Goal: Task Accomplishment & Management: Use online tool/utility

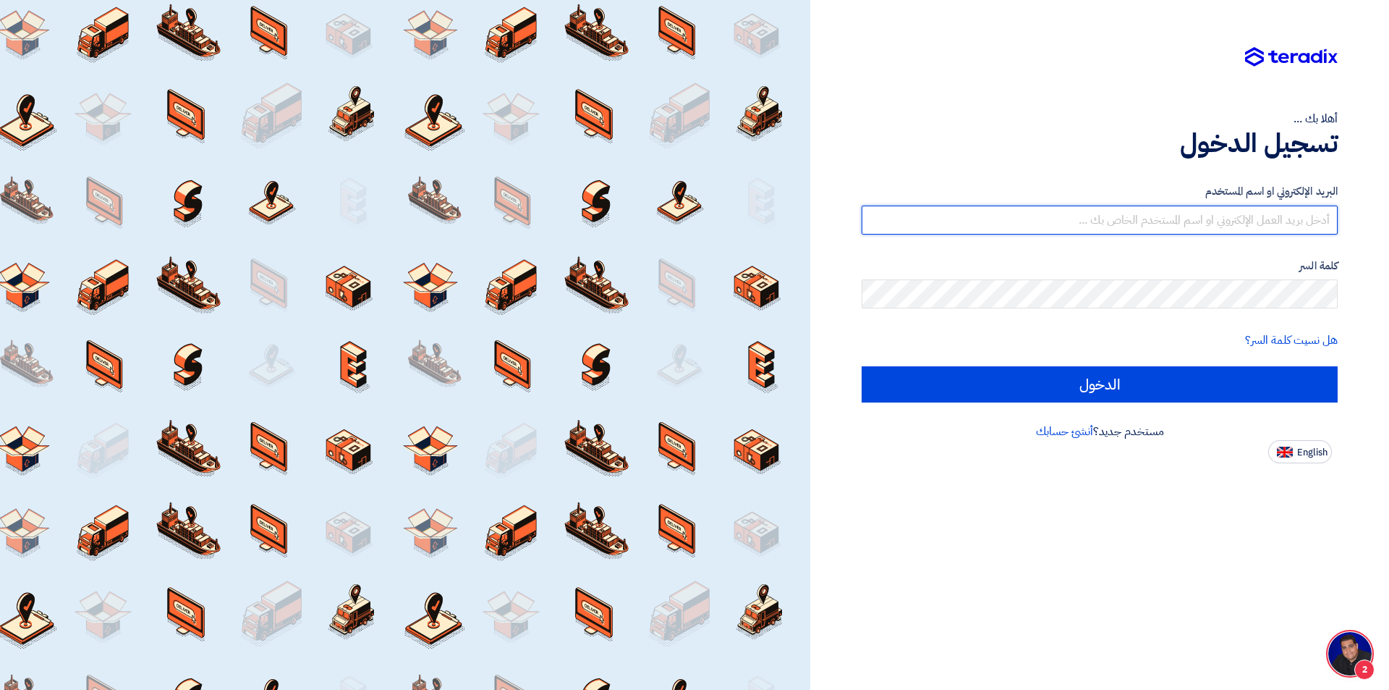
click at [1183, 234] on input "text" at bounding box center [1100, 220] width 476 height 29
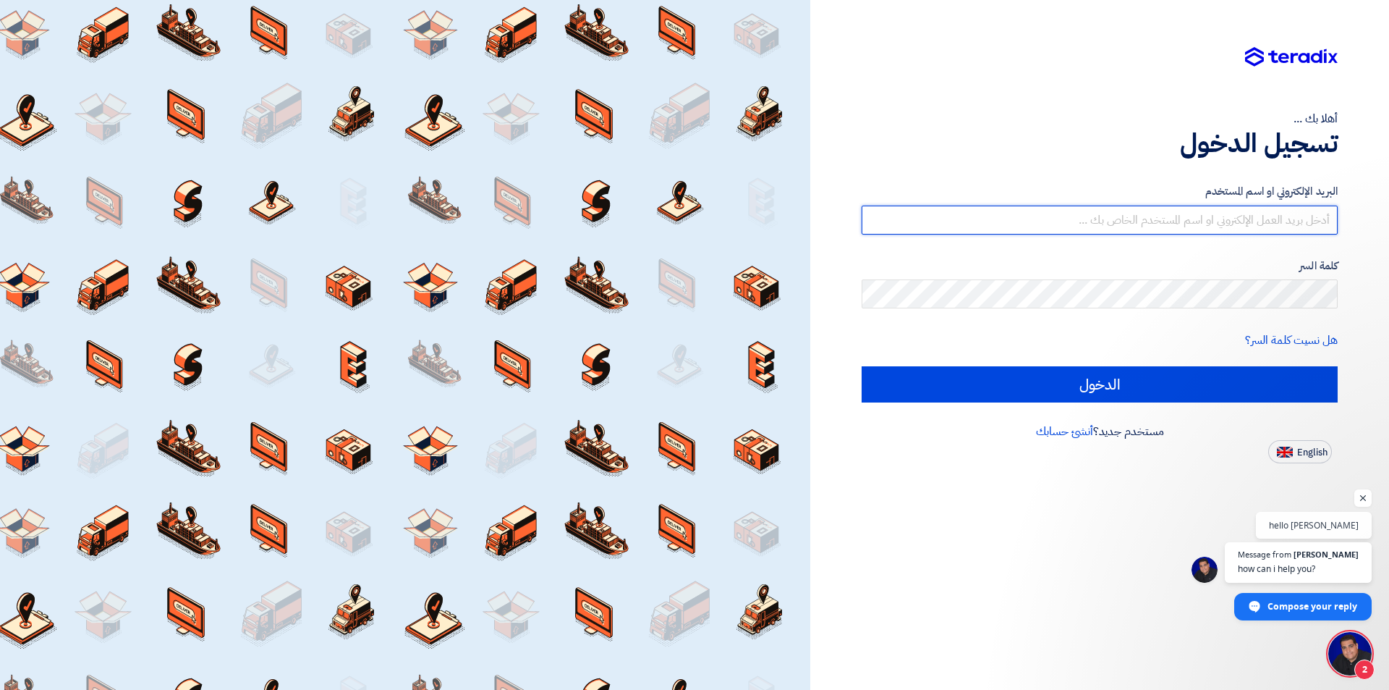
type input "info@univisionegypt.com"
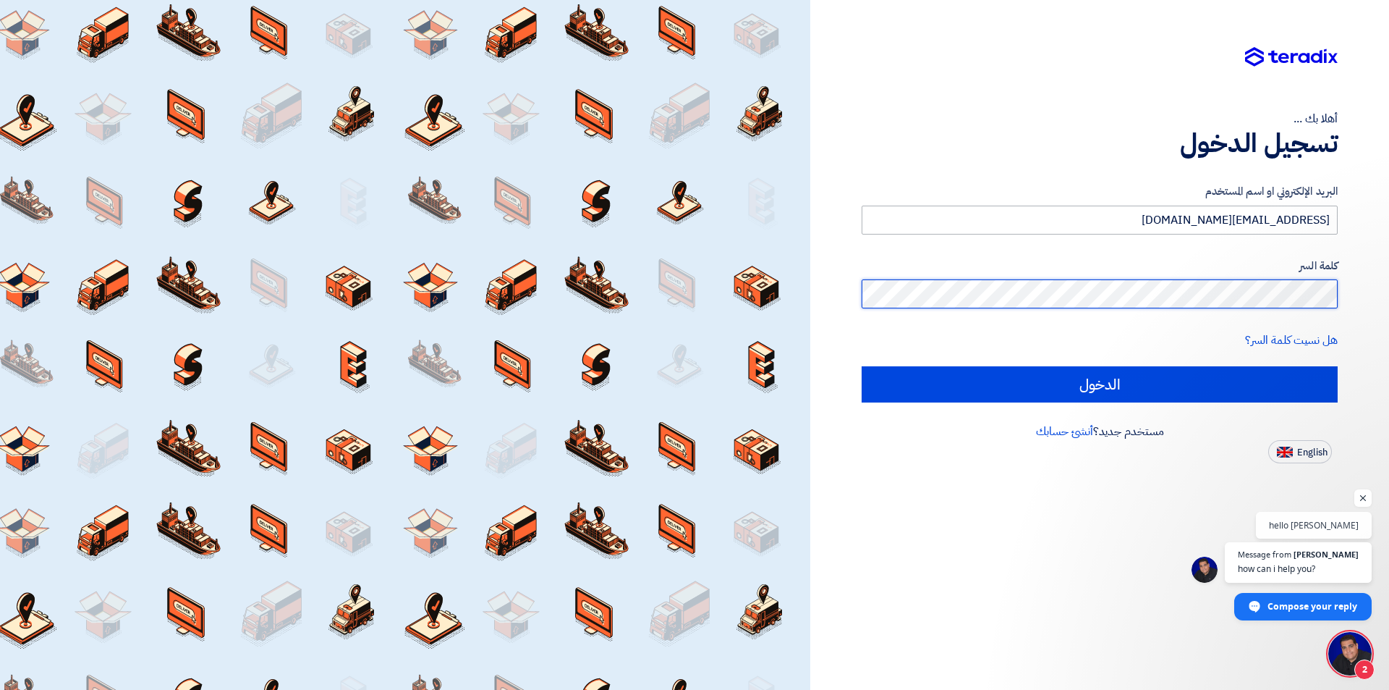
click at [862, 366] on input "الدخول" at bounding box center [1100, 384] width 476 height 36
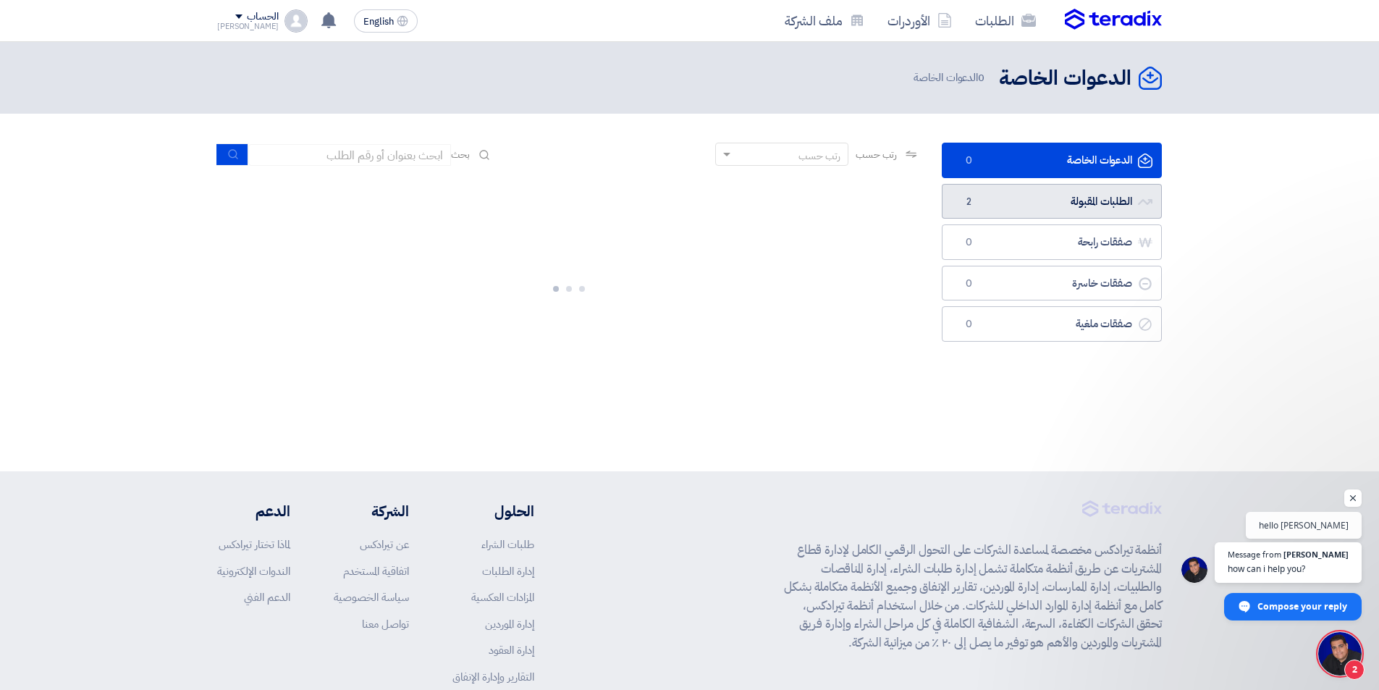
click at [1088, 203] on link "الطلبات المقبولة الطلبات المقبولة 2" at bounding box center [1051, 201] width 220 height 35
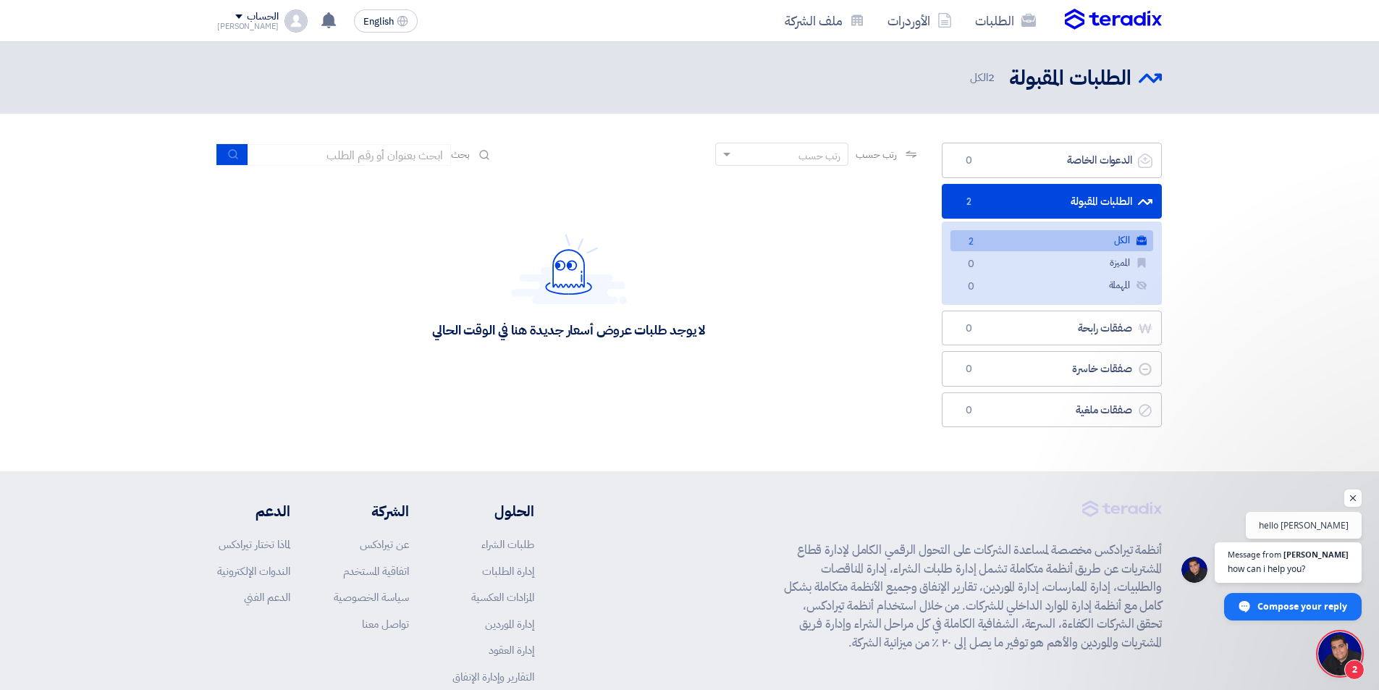
click at [1106, 245] on link "الكل الكل 2" at bounding box center [1051, 240] width 203 height 21
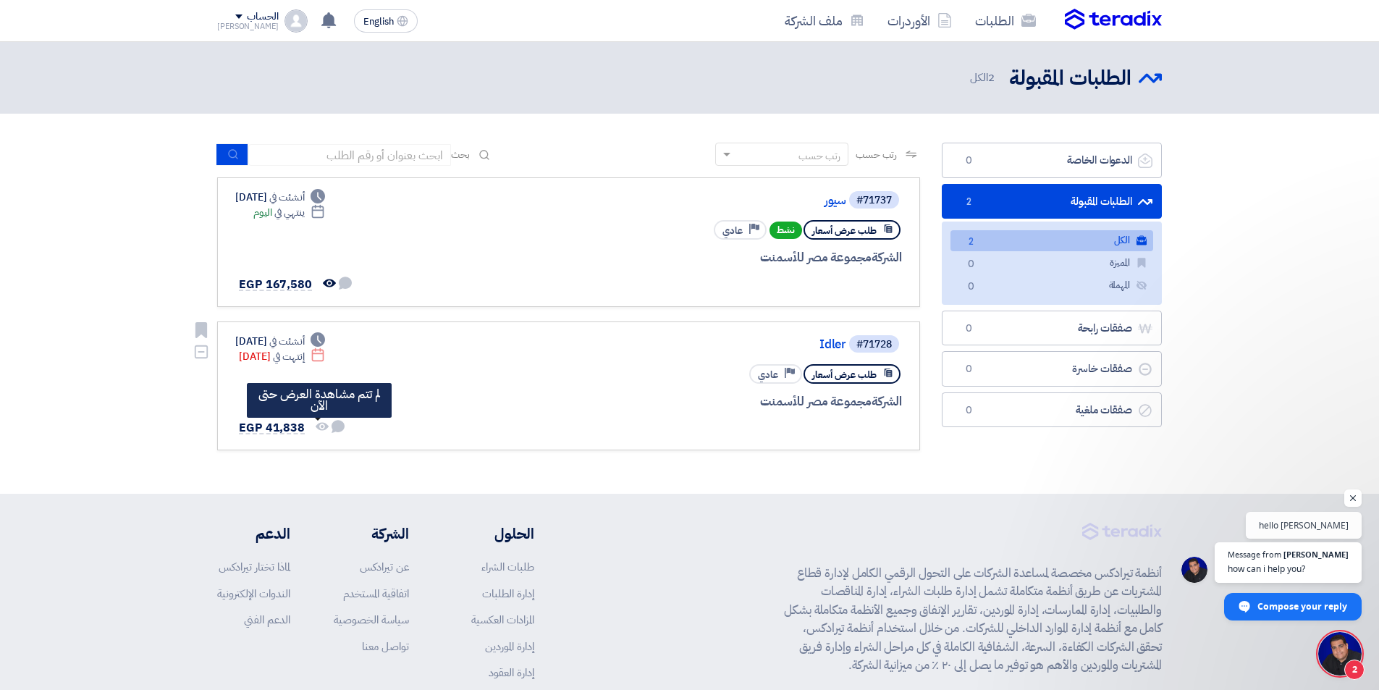
click at [318, 424] on icon "لم تتم مشاهدة العرض حتى الآن" at bounding box center [322, 426] width 13 height 13
click at [288, 428] on span "EGP 41,838" at bounding box center [272, 427] width 66 height 17
click at [289, 428] on span "EGP 41,838" at bounding box center [272, 427] width 66 height 17
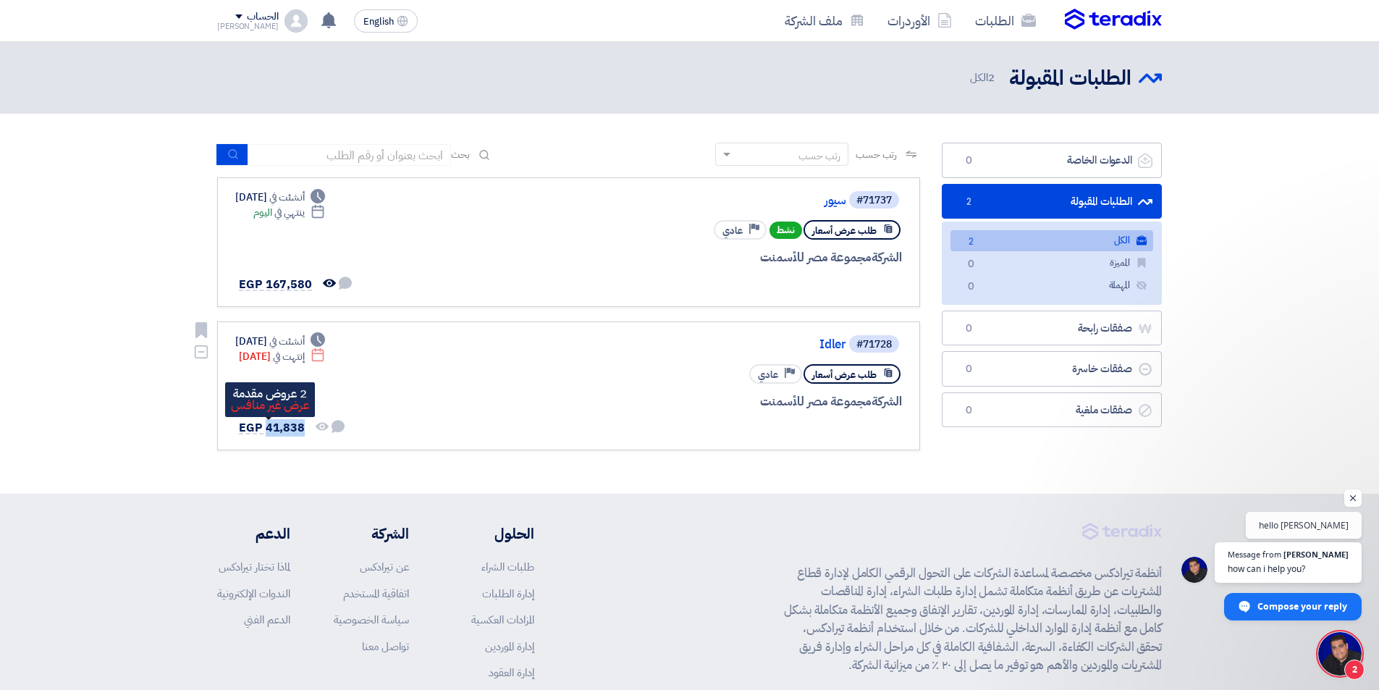
click at [289, 428] on span "EGP 41,838" at bounding box center [272, 427] width 66 height 17
click at [351, 409] on div "#71728 Idler طلب عرض أسعار Priority عادي الشركة مجموعة مصر للأسمنت Deadline" at bounding box center [568, 386] width 666 height 105
click at [863, 370] on span "طلب عرض أسعار" at bounding box center [844, 375] width 64 height 14
click at [868, 360] on div "#71728 Idler طلب عرض أسعار Priority عادي الشركة مجموعة مصر للأسمنت" at bounding box center [728, 386] width 348 height 105
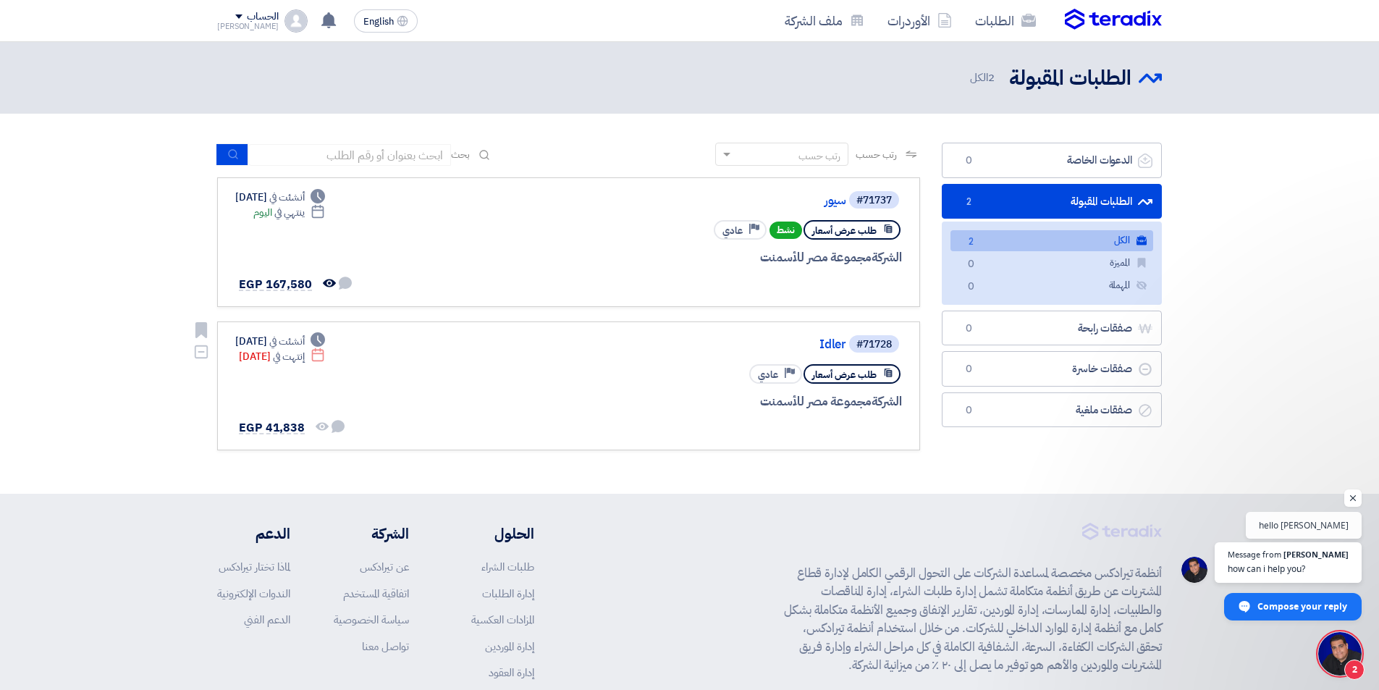
click at [845, 344] on div "#71728 Idler" at bounding box center [728, 344] width 348 height 20
click at [835, 345] on link "Idler" at bounding box center [700, 344] width 289 height 13
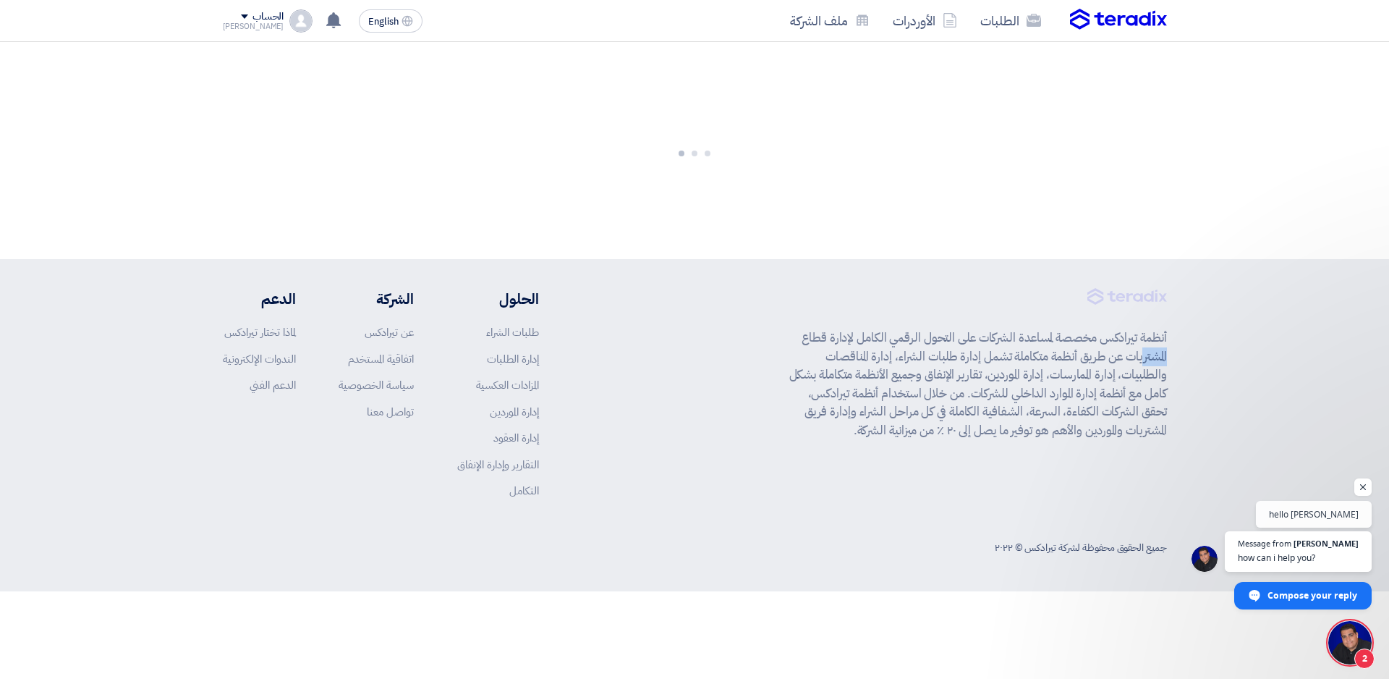
click at [835, 345] on p "أنظمة تيرادكس مخصصة لمساعدة الشركات على التحول الرقمي الكامل لإدارة قطاع المشتر…" at bounding box center [979, 384] width 378 height 111
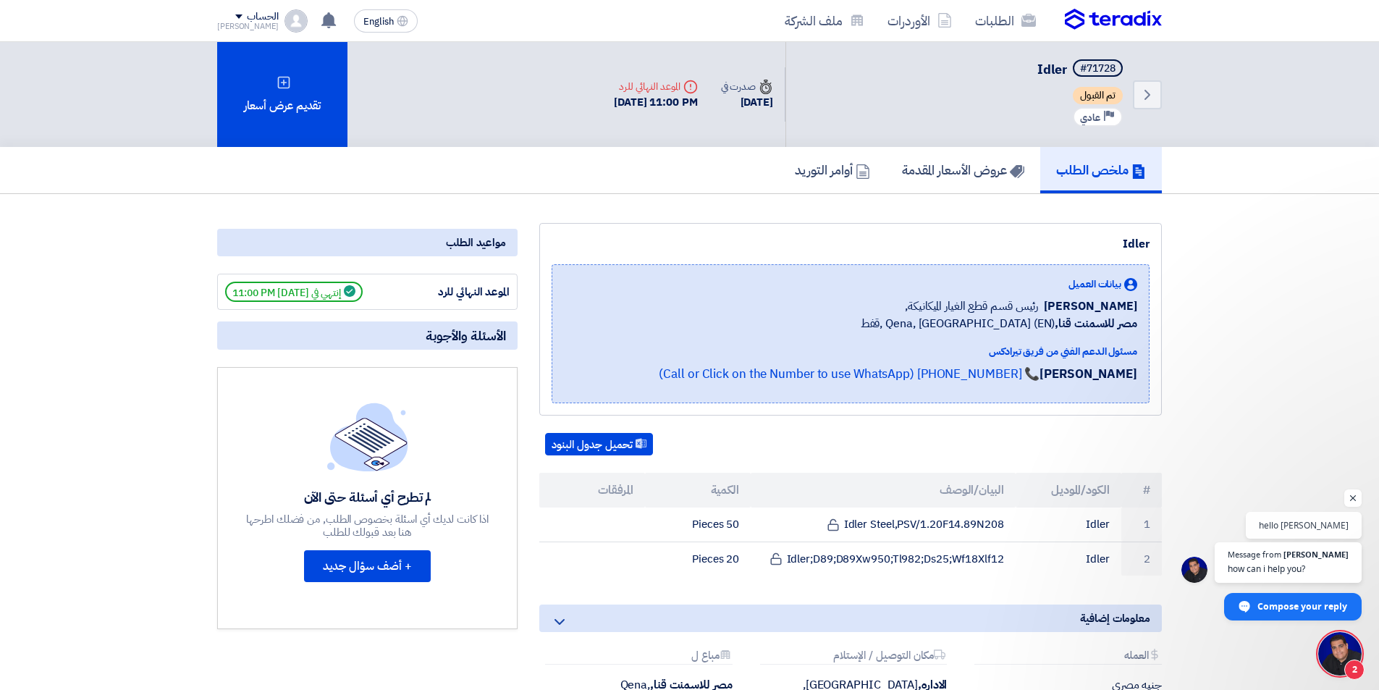
click at [495, 240] on div "مواعيد الطلب" at bounding box center [367, 242] width 300 height 27
click at [951, 178] on h5 "عروض الأسعار المقدمة" at bounding box center [963, 169] width 122 height 17
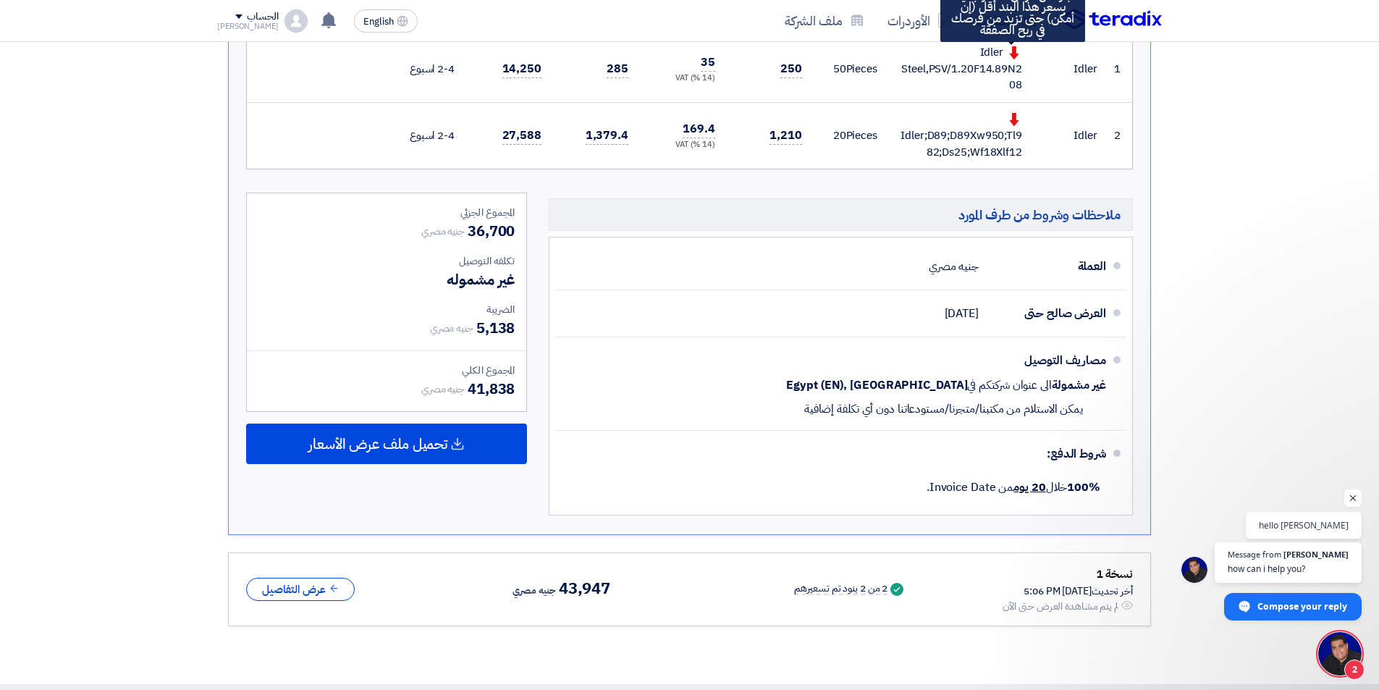
scroll to position [483, 0]
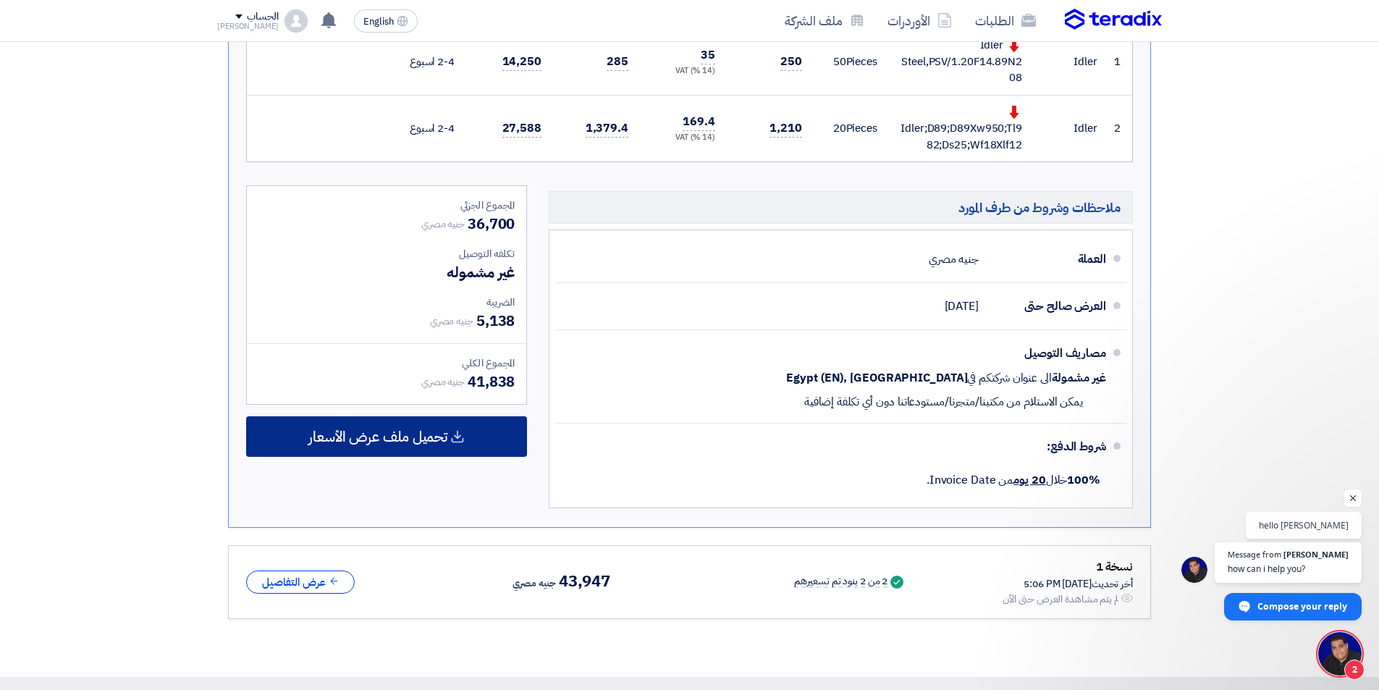
click at [447, 454] on div "تحميل ملف عرض الأسعار" at bounding box center [386, 436] width 281 height 41
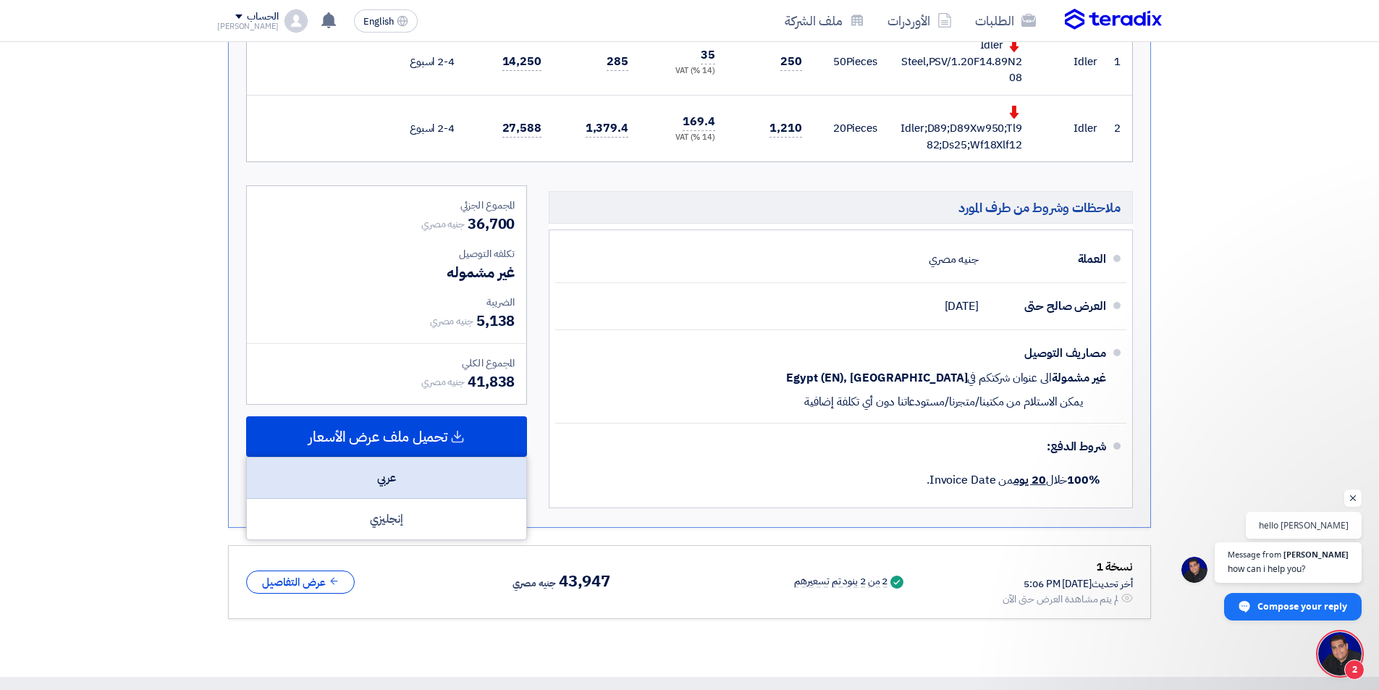
click at [414, 464] on div "عربي" at bounding box center [386, 477] width 279 height 41
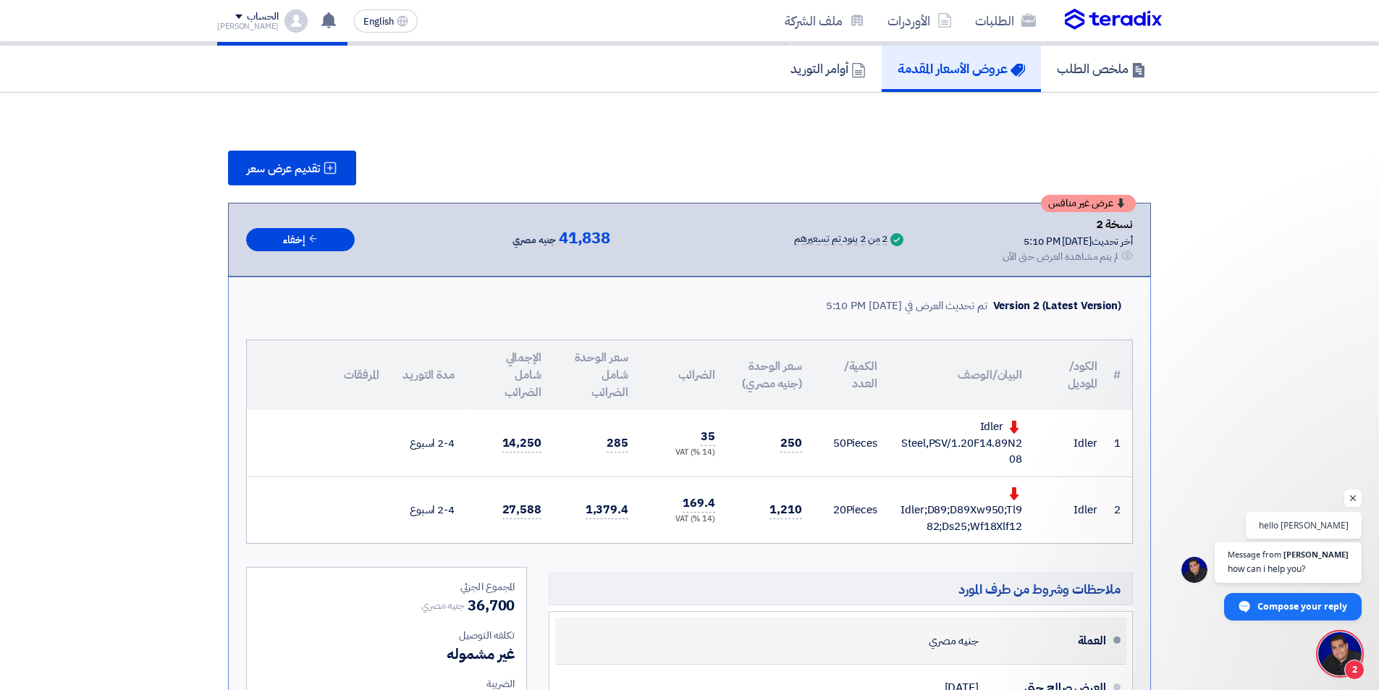
scroll to position [0, 0]
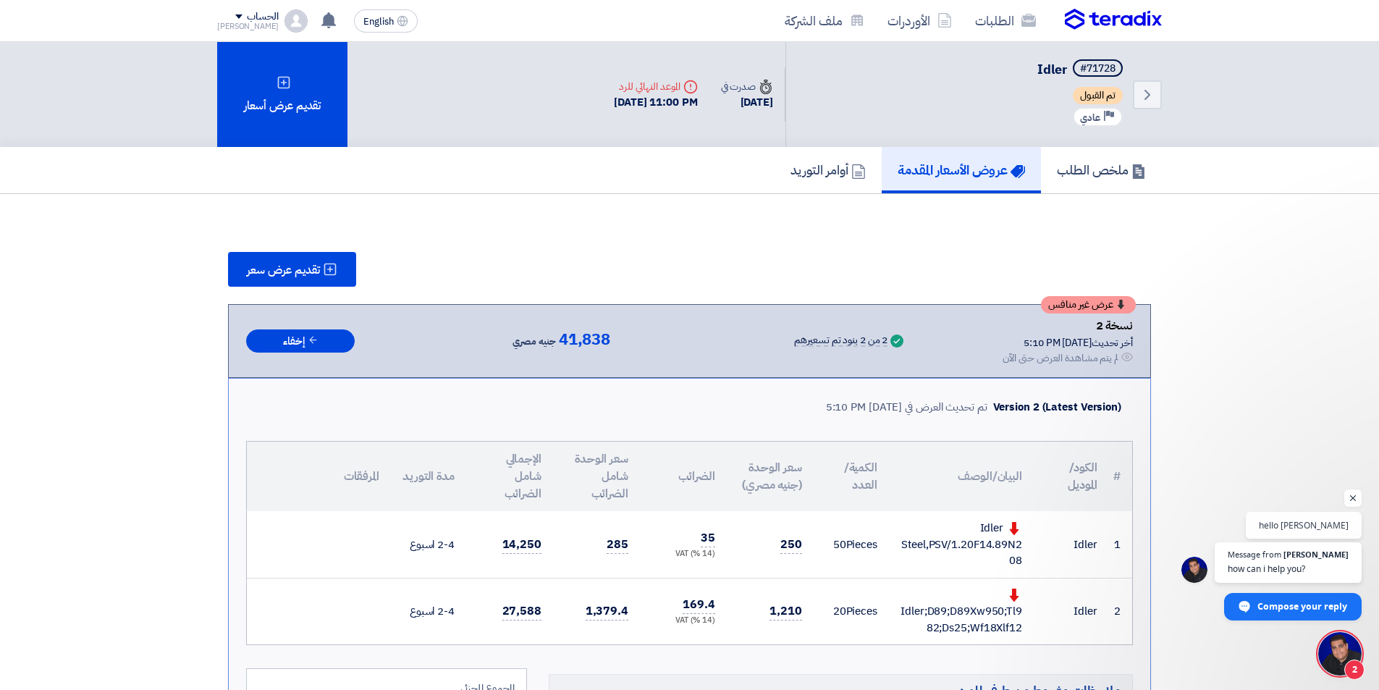
click at [1101, 101] on span "تم القبول" at bounding box center [1097, 95] width 50 height 17
click at [1155, 91] on icon "Back" at bounding box center [1146, 94] width 17 height 17
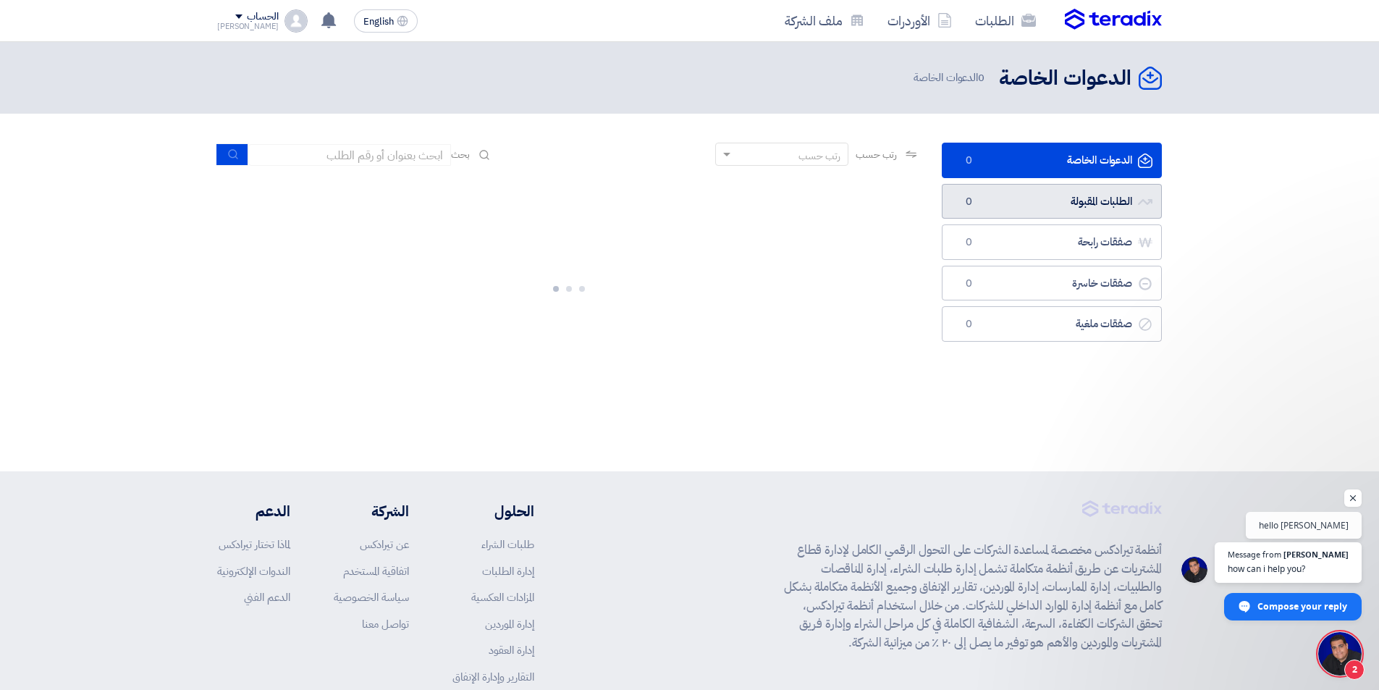
click at [1049, 195] on link "الطلبات المقبولة الطلبات المقبولة 0" at bounding box center [1051, 201] width 220 height 35
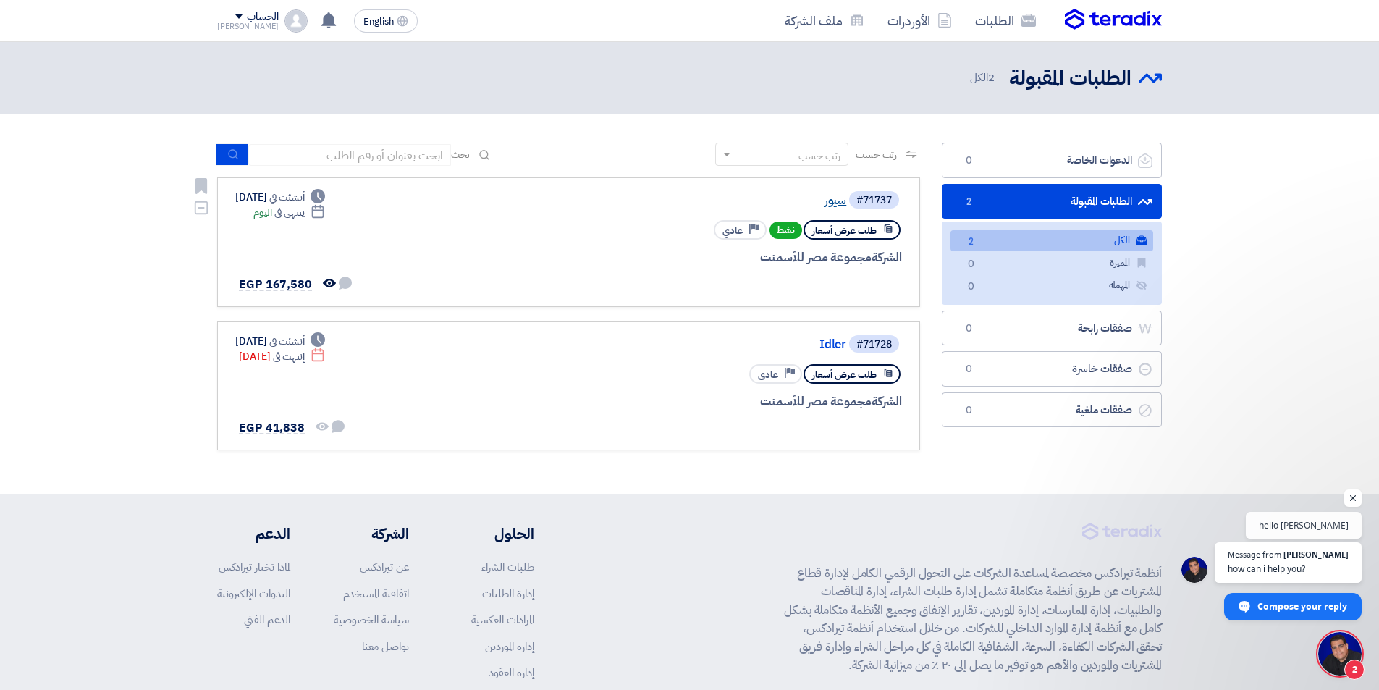
click at [840, 203] on link "سيور" at bounding box center [700, 200] width 289 height 13
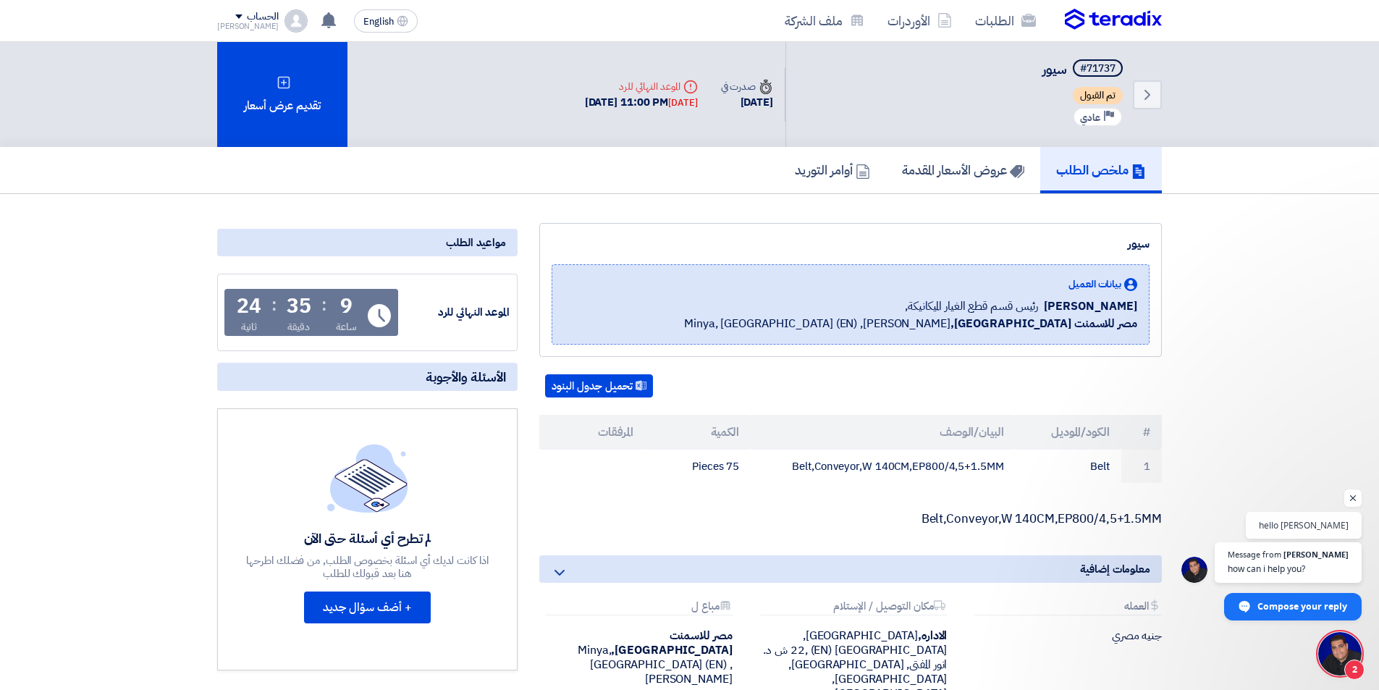
drag, startPoint x: 484, startPoint y: 312, endPoint x: 418, endPoint y: 312, distance: 66.6
click at [418, 312] on div "الموعد النهائي للرد Time Remaining 9 ساعة : 35 دقيقة : 24 ثانية" at bounding box center [367, 312] width 300 height 77
click at [1016, 185] on link "عروض الأسعار المقدمة" at bounding box center [963, 170] width 154 height 46
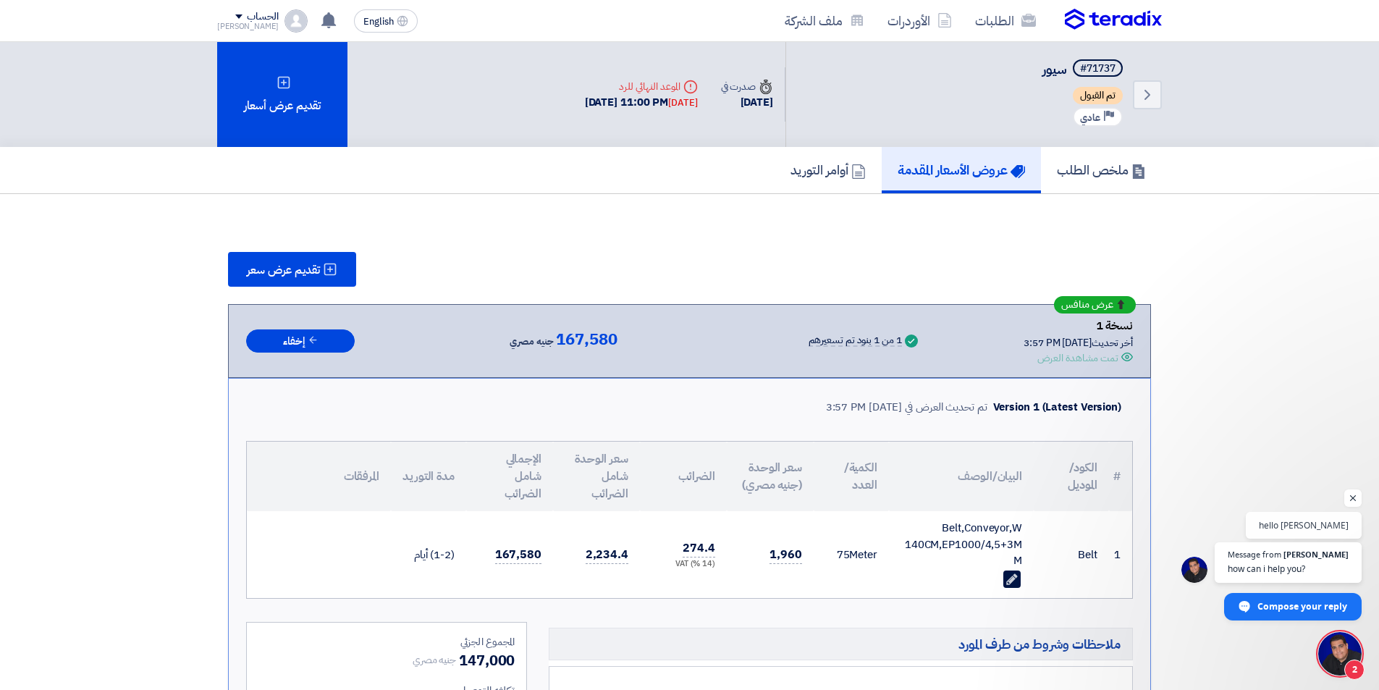
click at [1333, 646] on span "Open chat" at bounding box center [1339, 653] width 43 height 43
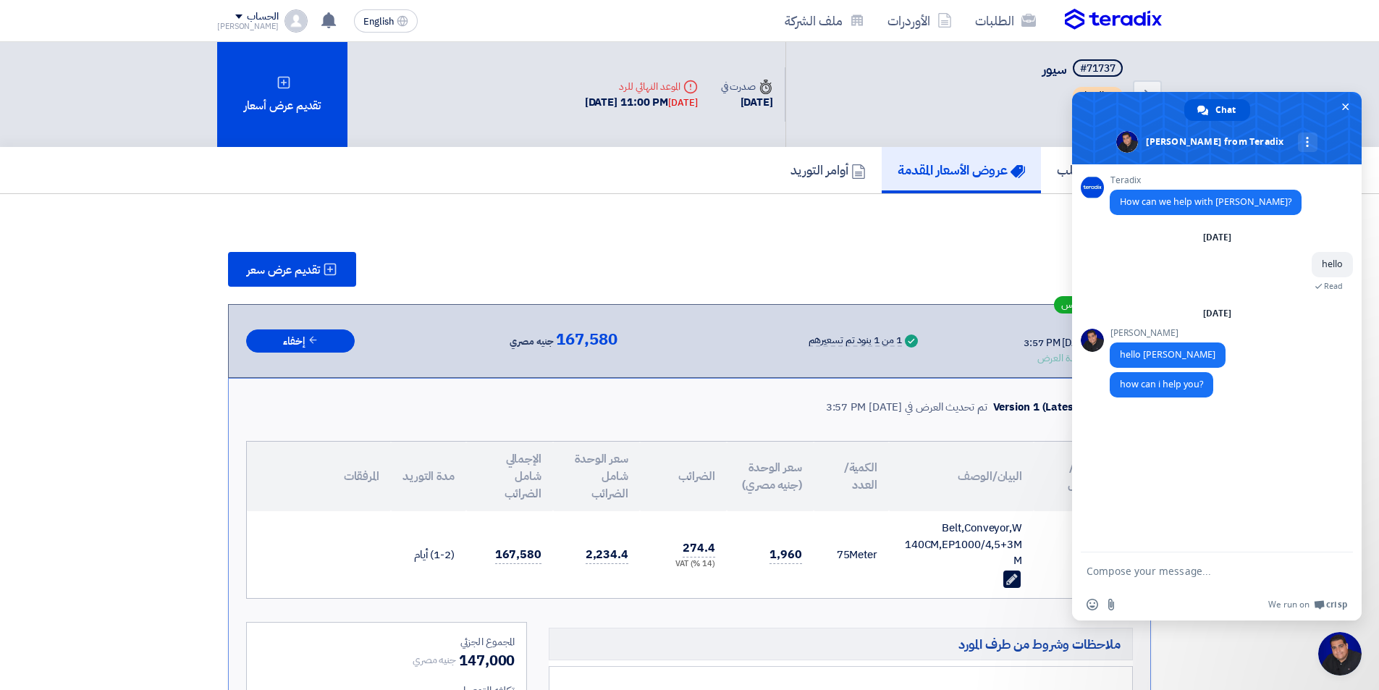
click at [1333, 646] on span "Close chat" at bounding box center [1339, 653] width 43 height 43
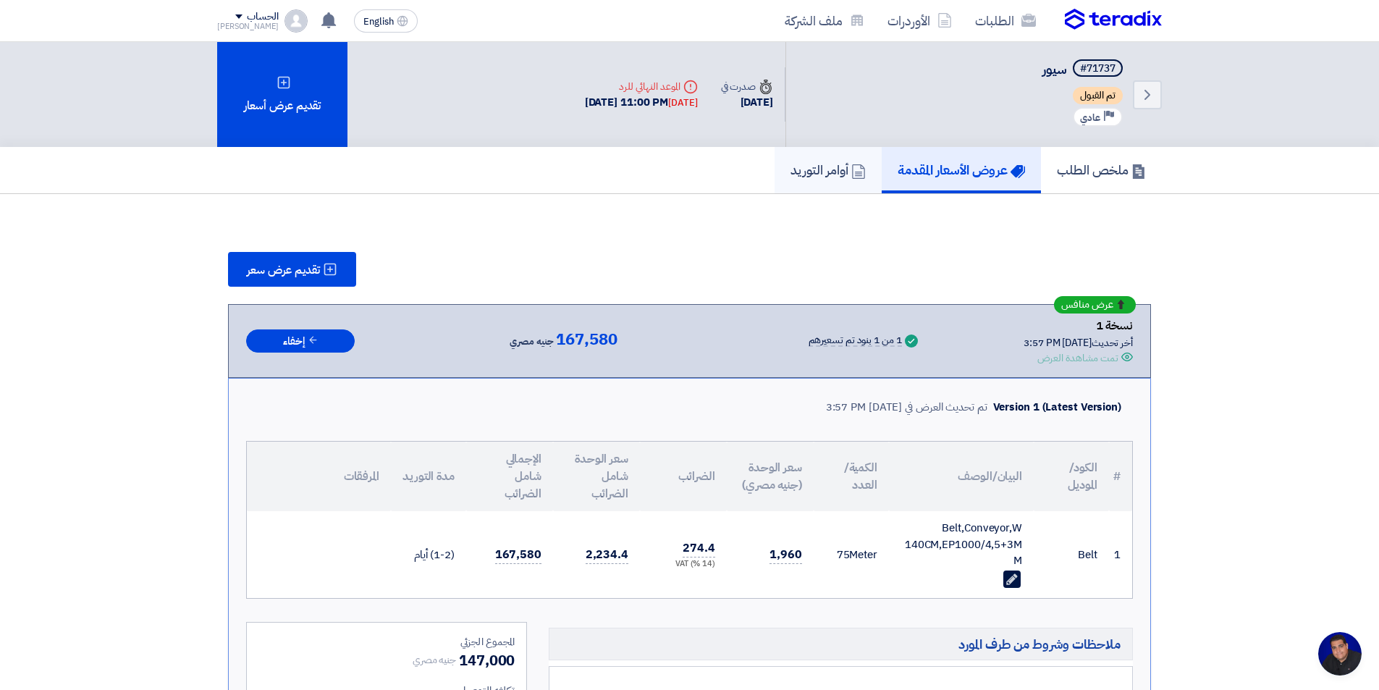
click at [860, 187] on link "أوامر التوريد" at bounding box center [827, 170] width 107 height 46
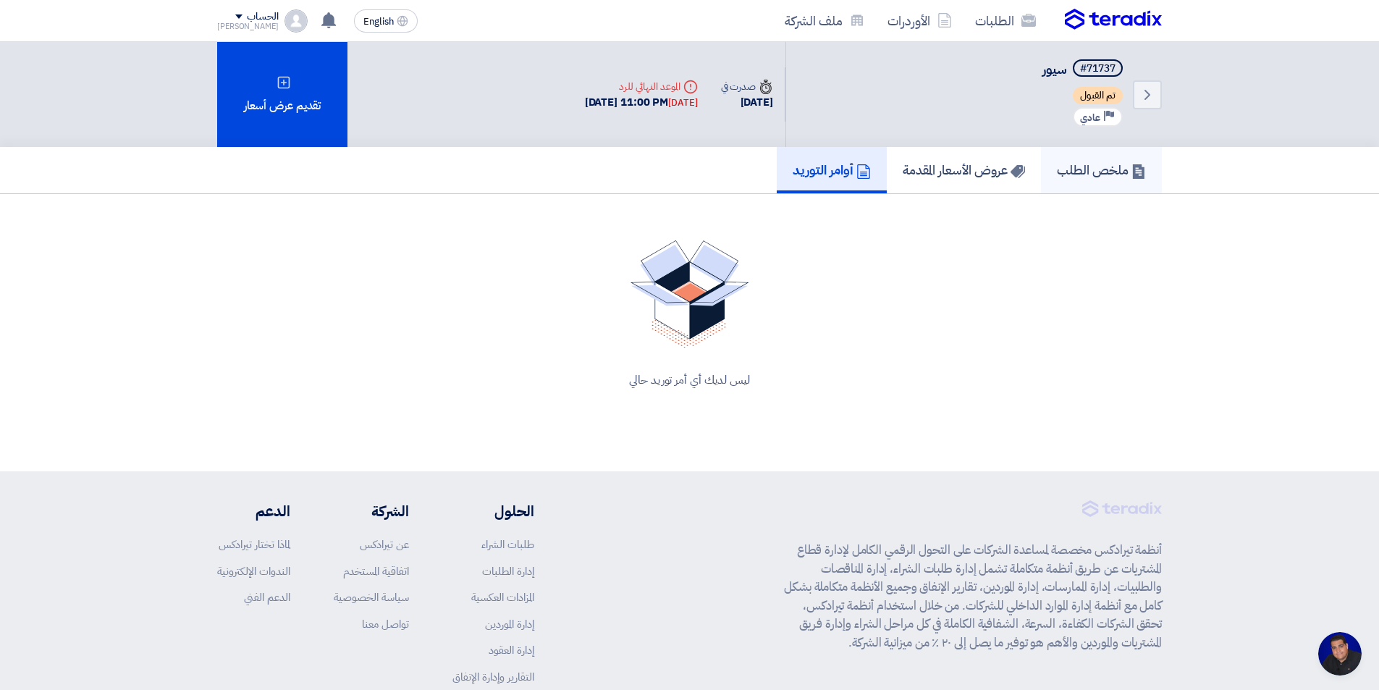
click at [1093, 170] on h5 "ملخص الطلب" at bounding box center [1101, 169] width 89 height 17
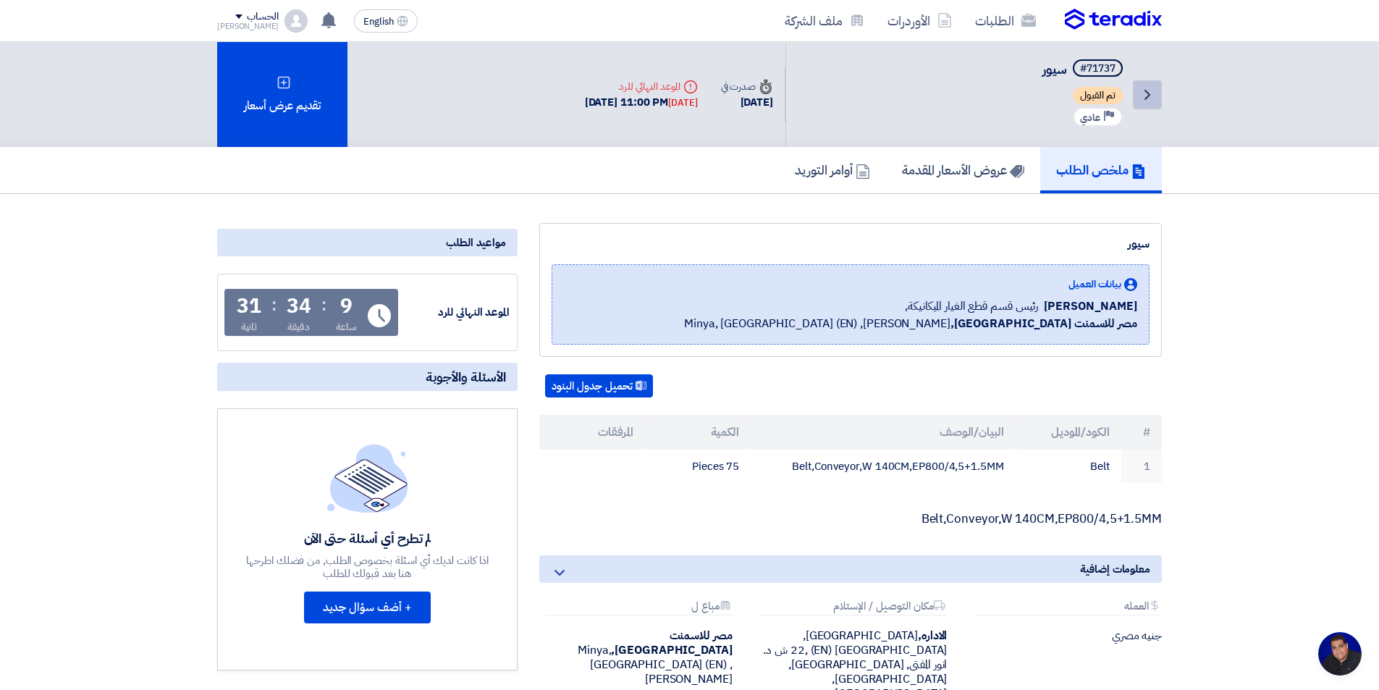
click at [1154, 98] on icon "Back" at bounding box center [1146, 94] width 17 height 17
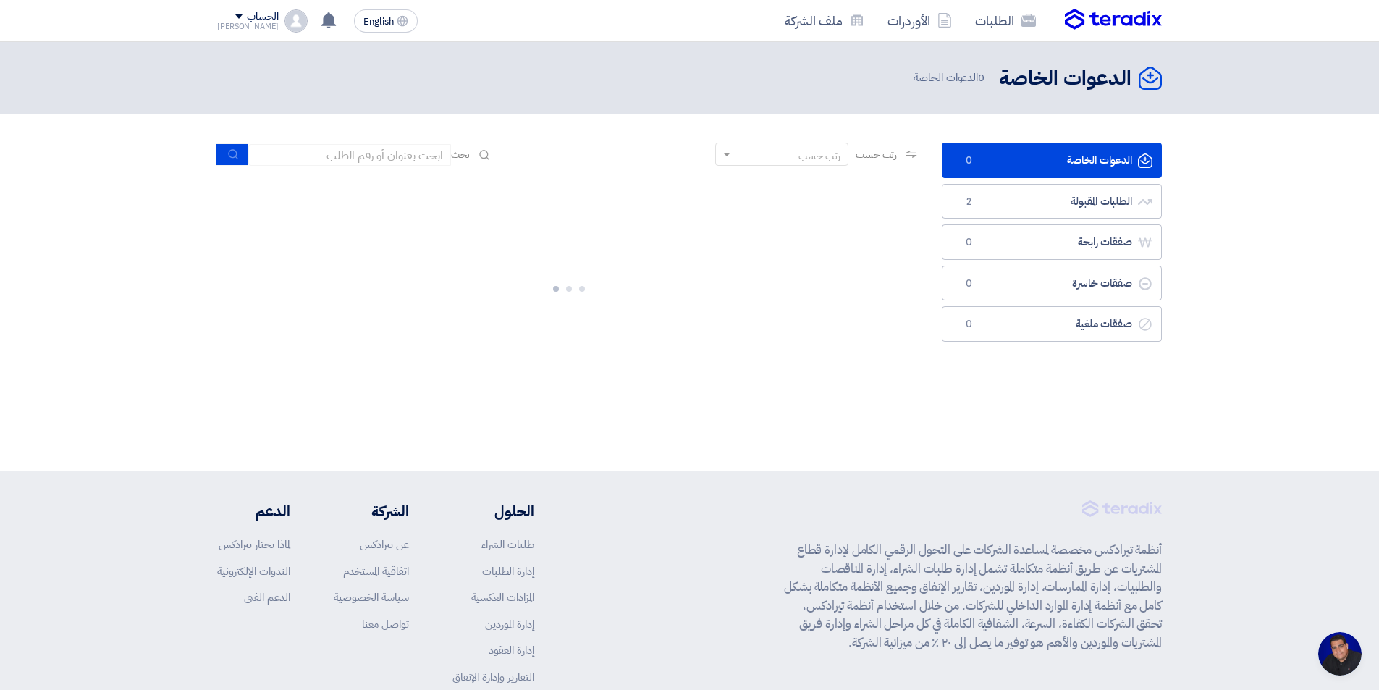
click at [1133, 223] on ul "الدعوات الخاصة الدعوات الخاصة 0 الطلبات المقبولة الطلبات المقبولة 2 صفقات رابحة…" at bounding box center [1051, 242] width 220 height 199
click at [1130, 219] on ul "الدعوات الخاصة الدعوات الخاصة 0 الطلبات المقبولة الطلبات المقبولة 2 صفقات رابحة…" at bounding box center [1051, 242] width 220 height 199
click at [1131, 216] on link "الطلبات المقبولة الطلبات المقبولة 2" at bounding box center [1051, 201] width 220 height 35
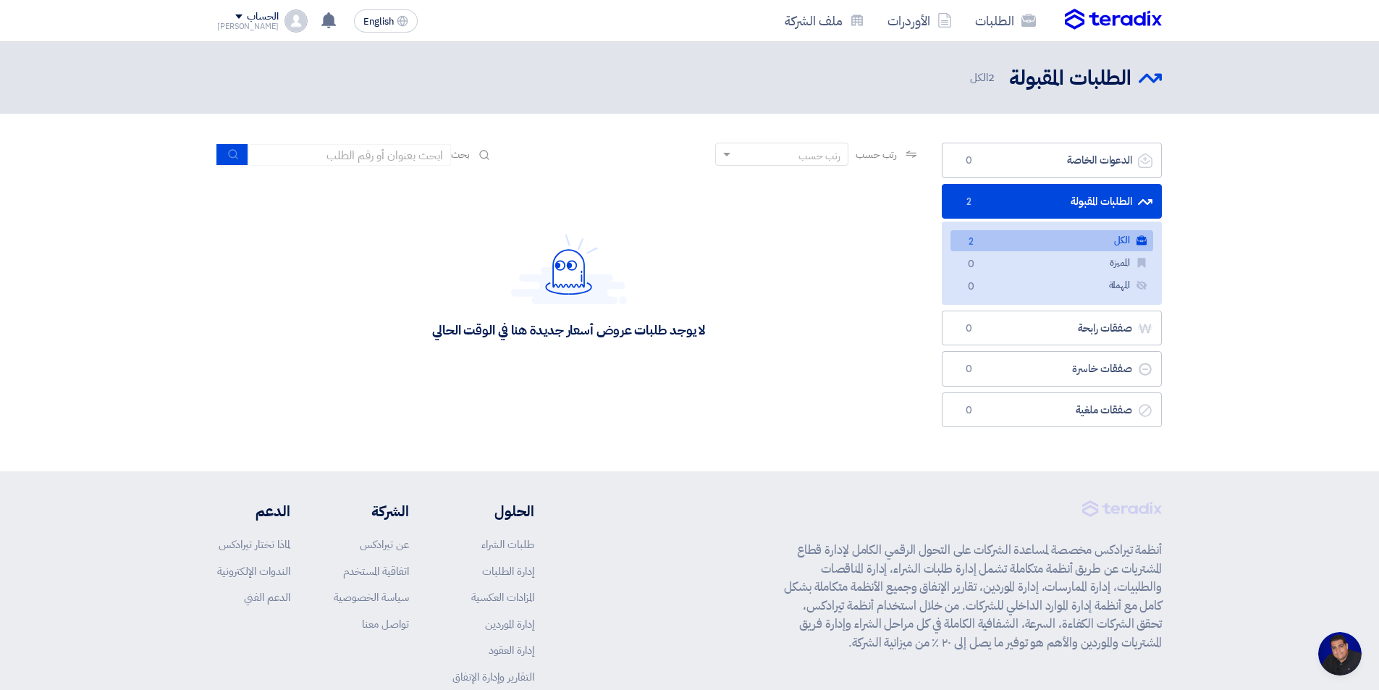
click at [1122, 240] on link "الكل الكل 2" at bounding box center [1051, 240] width 203 height 21
